Goal: Navigation & Orientation: Understand site structure

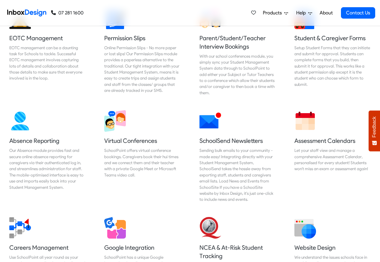
scroll to position [433, 0]
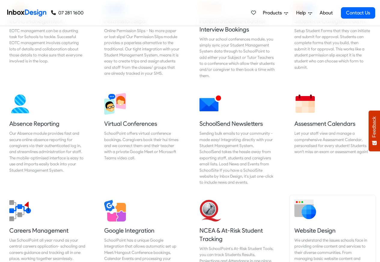
click at [309, 245] on div "We understand the issues schools face in providing online content and services …" at bounding box center [332, 261] width 76 height 49
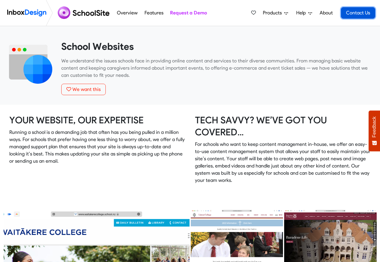
click at [359, 14] on link "Contact Us" at bounding box center [358, 12] width 34 height 11
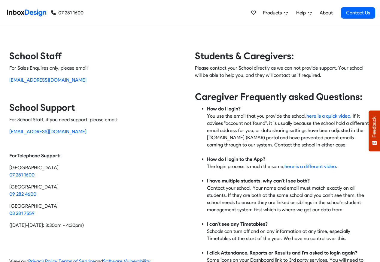
click at [277, 14] on span "Products" at bounding box center [273, 12] width 21 height 7
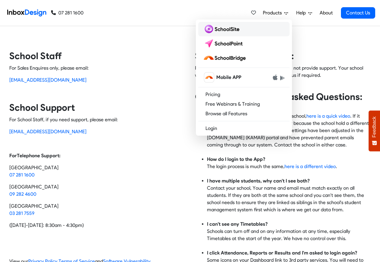
click at [226, 29] on img at bounding box center [222, 29] width 39 height 10
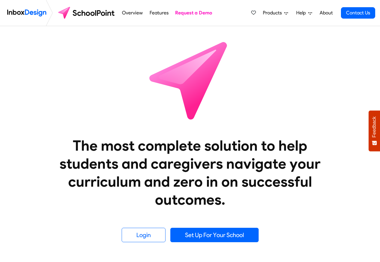
click at [234, 41] on img at bounding box center [190, 80] width 108 height 108
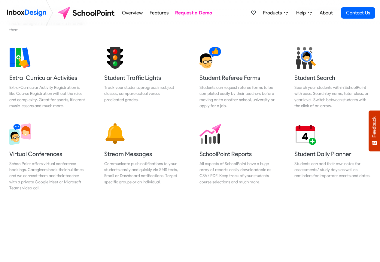
scroll to position [433, 0]
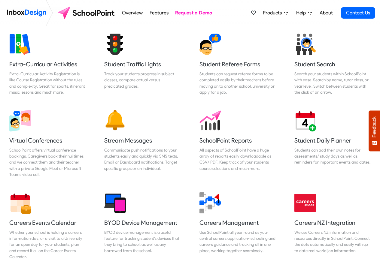
click at [297, 14] on span "Help" at bounding box center [302, 12] width 12 height 7
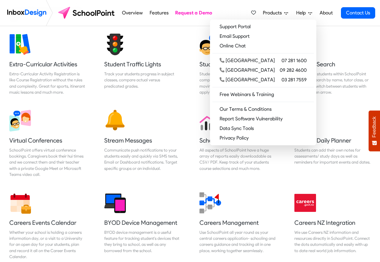
click at [284, 13] on icon at bounding box center [286, 13] width 4 height 4
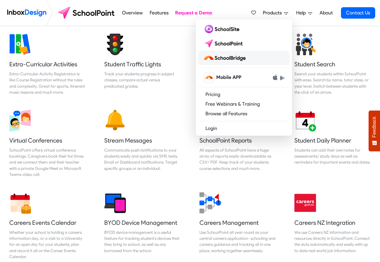
click at [233, 57] on img at bounding box center [225, 58] width 45 height 10
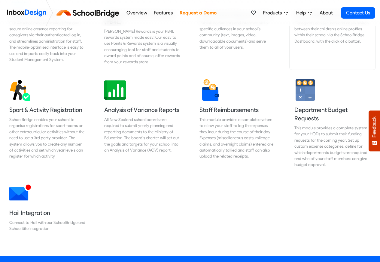
scroll to position [469, 0]
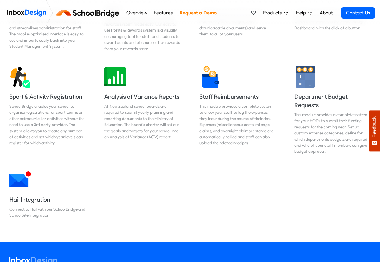
click at [308, 13] on span "Help" at bounding box center [302, 12] width 12 height 7
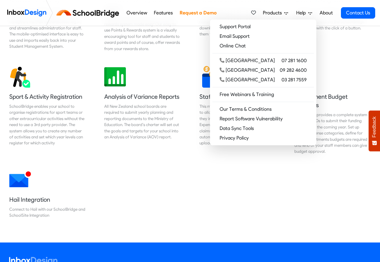
click at [319, 14] on link "About" at bounding box center [326, 13] width 17 height 12
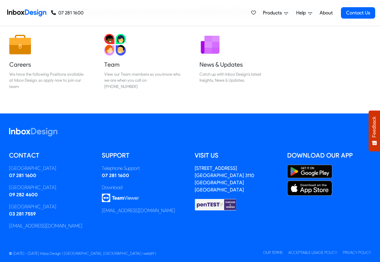
scroll to position [100, 0]
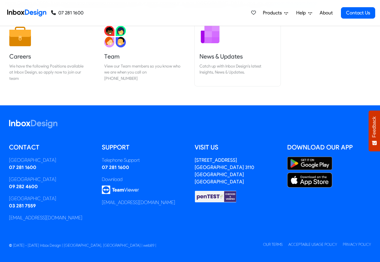
click at [214, 57] on h5 "News & Updates" at bounding box center [238, 56] width 76 height 8
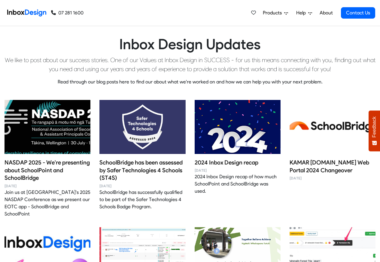
click at [227, 44] on h1 "Inbox Design Updates" at bounding box center [190, 44] width 371 height 17
